Goal: Information Seeking & Learning: Learn about a topic

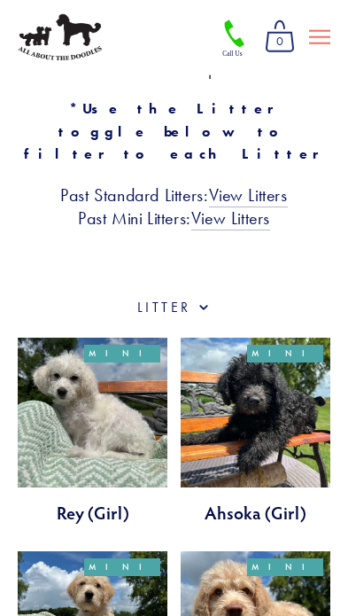
scroll to position [450, 0]
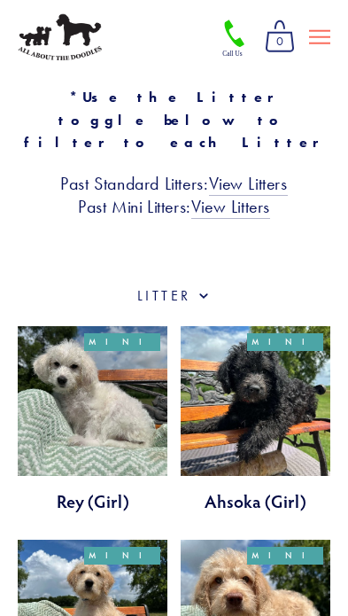
click at [203, 286] on span at bounding box center [204, 294] width 14 height 17
checkbox input "true"
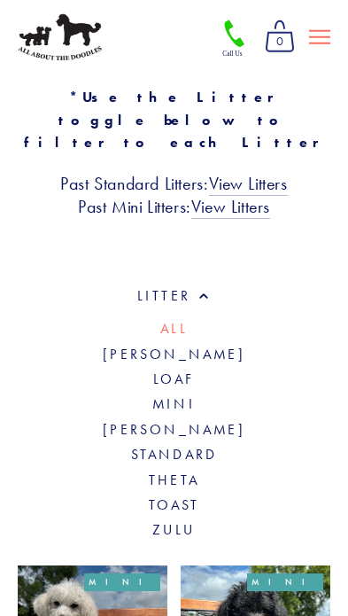
click at [215, 446] on link "Standard" at bounding box center [174, 454] width 87 height 17
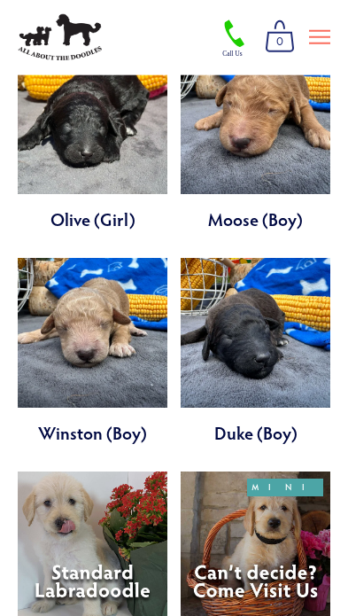
scroll to position [2198, 0]
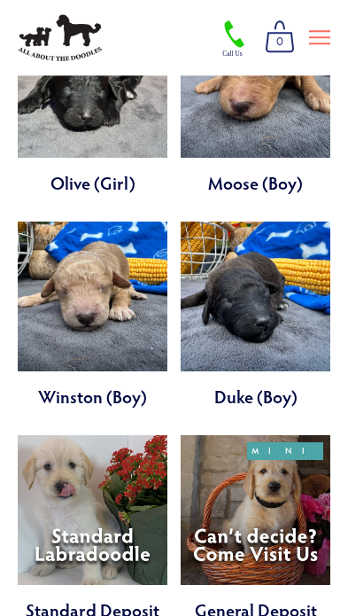
click at [30, 435] on link at bounding box center [93, 528] width 150 height 187
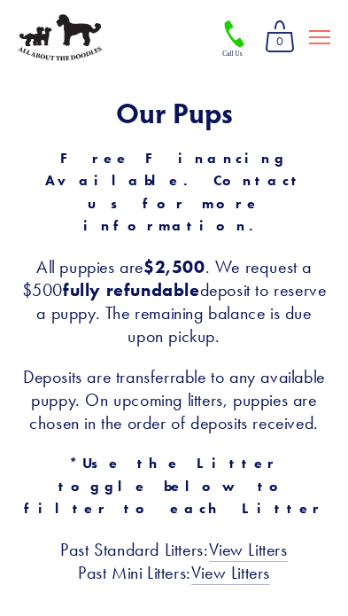
scroll to position [67, 0]
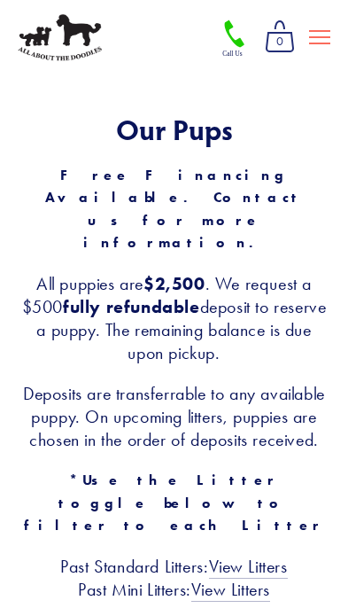
click at [327, 35] on icon at bounding box center [319, 37] width 21 height 16
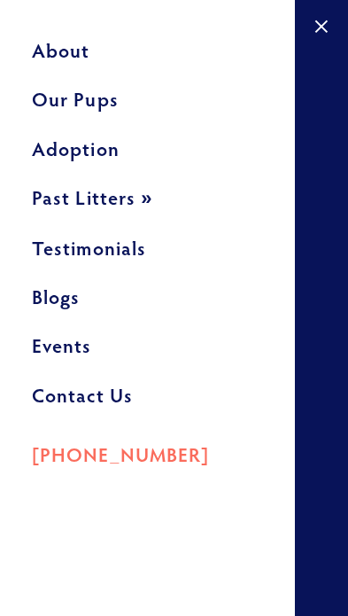
click at [134, 200] on button "Past Litters" at bounding box center [147, 204] width 231 height 50
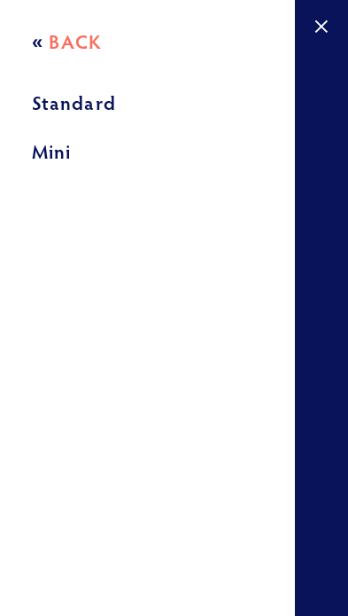
click at [107, 104] on link "Standard" at bounding box center [147, 108] width 231 height 49
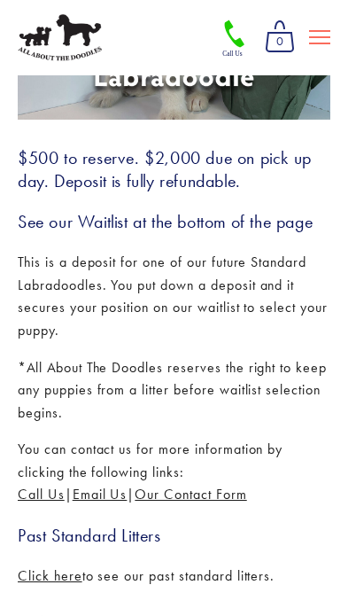
scroll to position [378, 0]
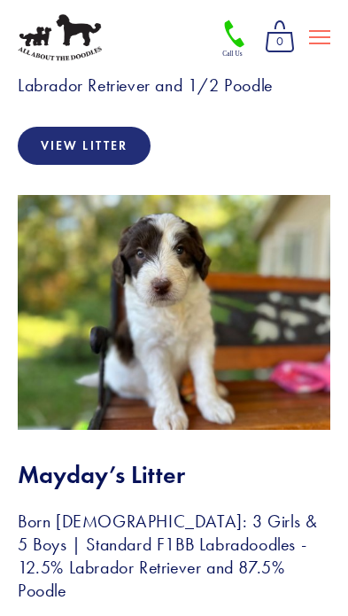
scroll to position [166, 0]
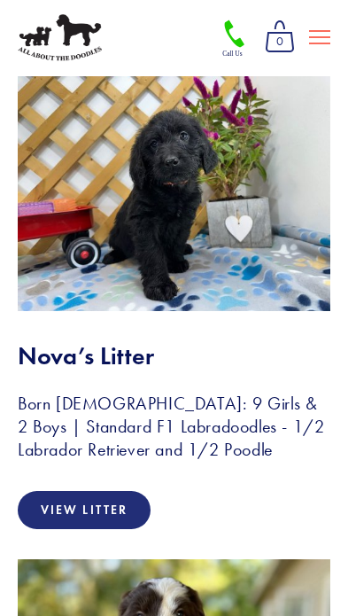
click at [299, 260] on img at bounding box center [174, 193] width 313 height 235
click at [50, 508] on link "View Litter" at bounding box center [84, 510] width 133 height 38
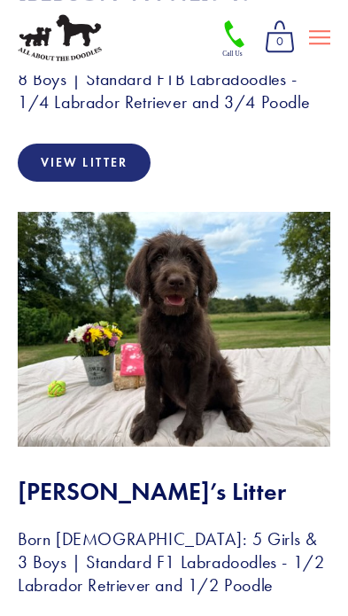
scroll to position [1512, 0]
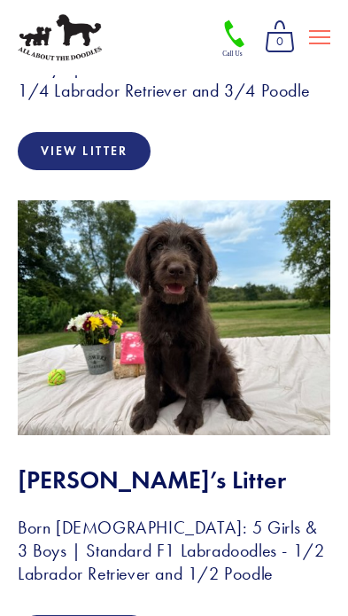
click at [38, 380] on img at bounding box center [174, 317] width 313 height 235
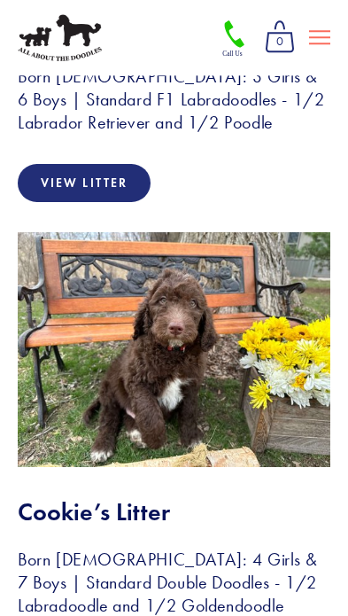
scroll to position [2465, 0]
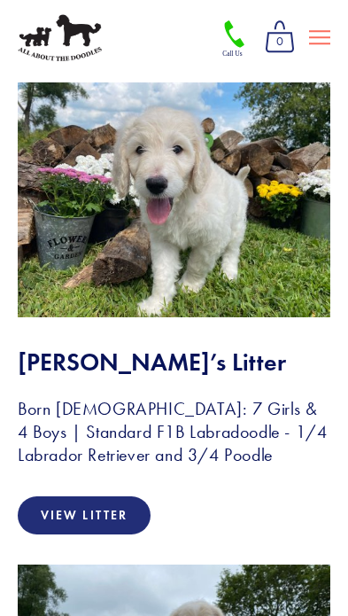
scroll to position [7426, 0]
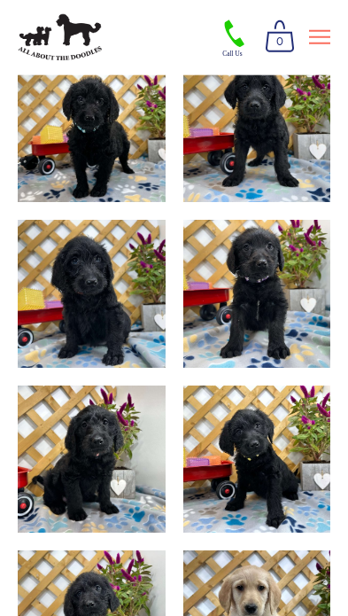
scroll to position [1472, 0]
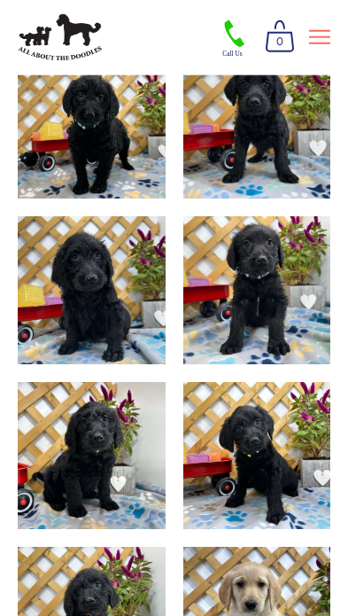
click at [211, 356] on img at bounding box center [258, 290] width 198 height 148
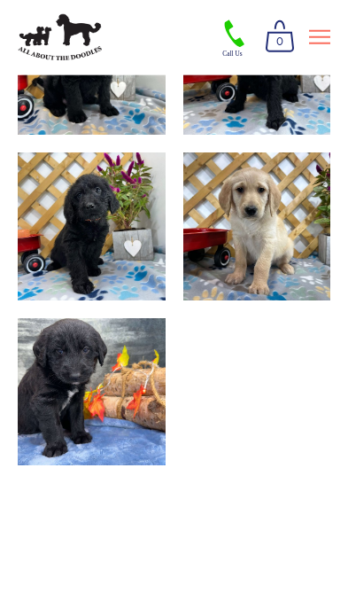
scroll to position [1872, 0]
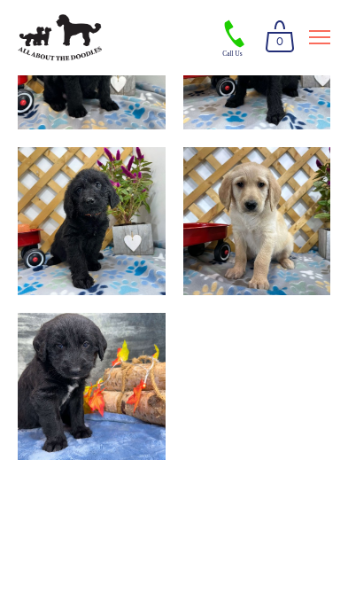
click at [45, 413] on img at bounding box center [92, 387] width 198 height 148
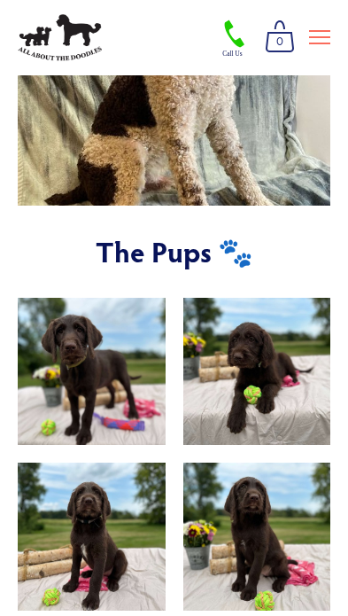
scroll to position [1317, 0]
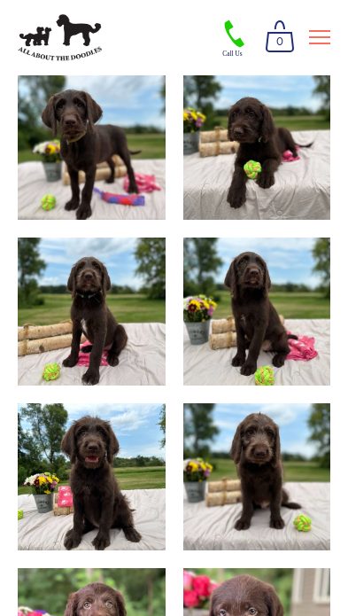
click at [219, 351] on img at bounding box center [258, 311] width 198 height 148
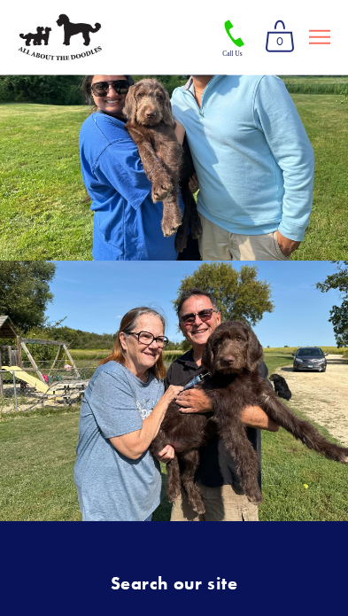
scroll to position [3704, 0]
